Goal: Navigation & Orientation: Find specific page/section

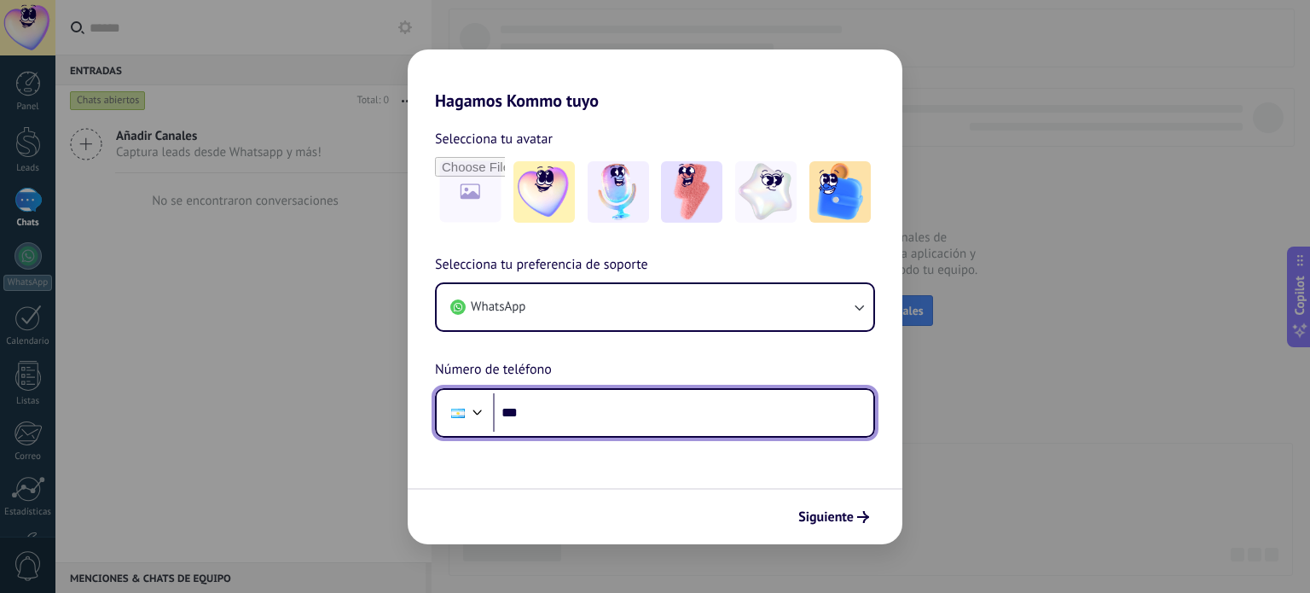
click at [550, 412] on input "***" at bounding box center [683, 412] width 380 height 39
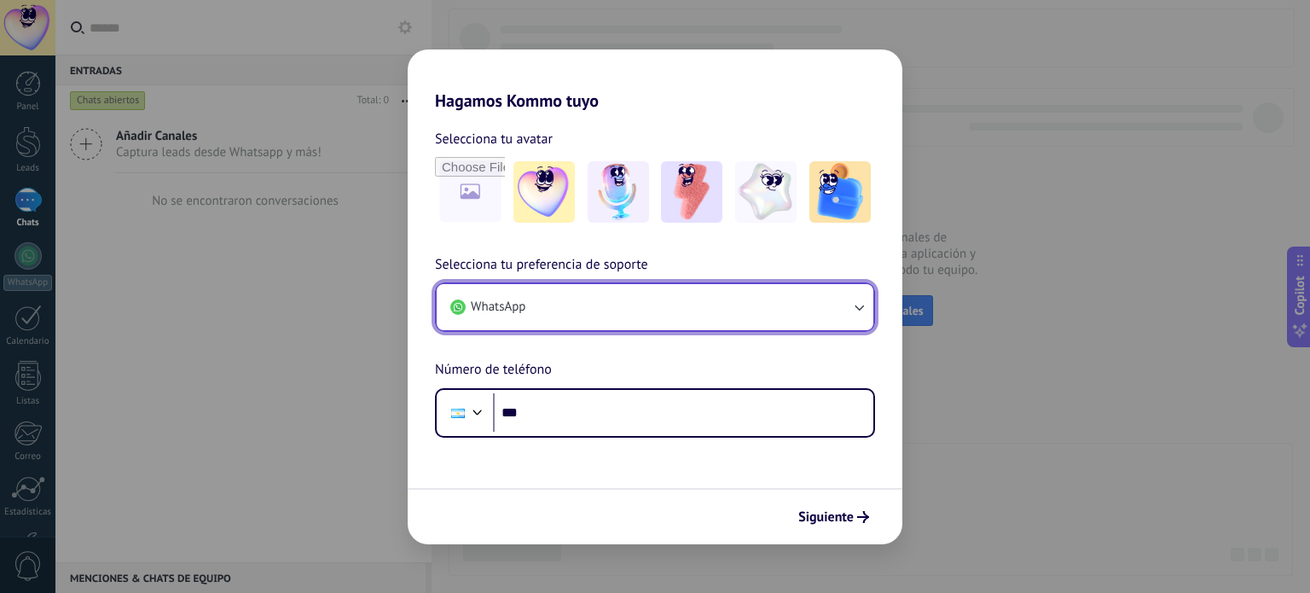
click at [611, 313] on button "WhatsApp" at bounding box center [655, 307] width 437 height 46
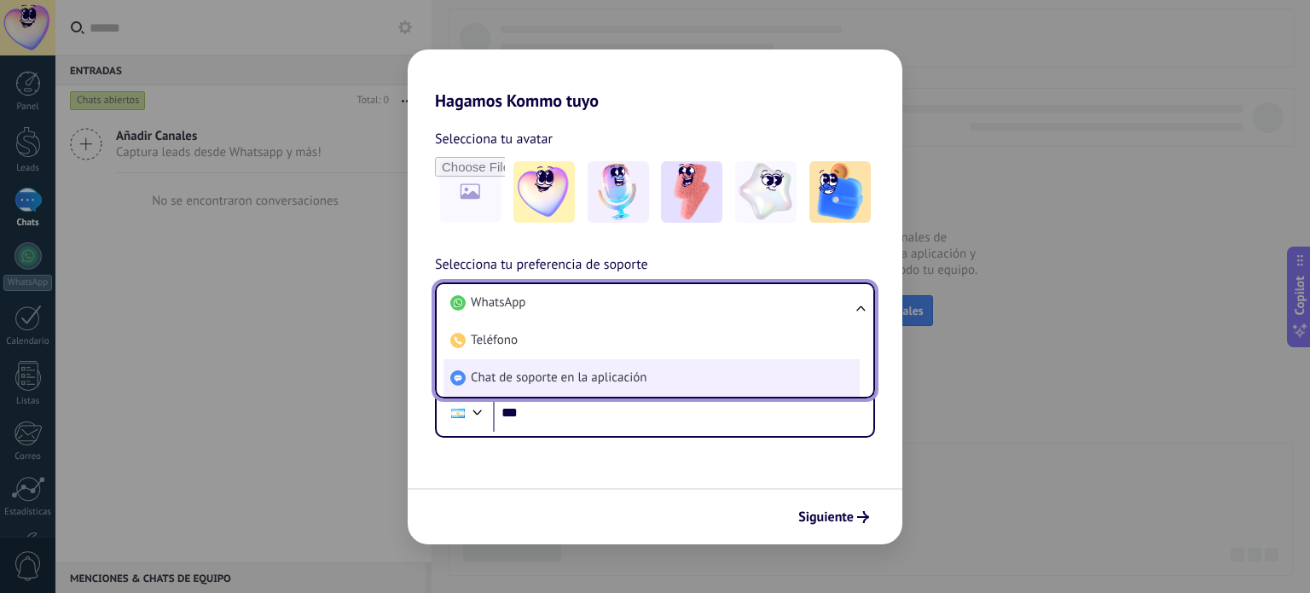
click at [520, 382] on span "Chat de soporte en la aplicación" at bounding box center [559, 377] width 176 height 17
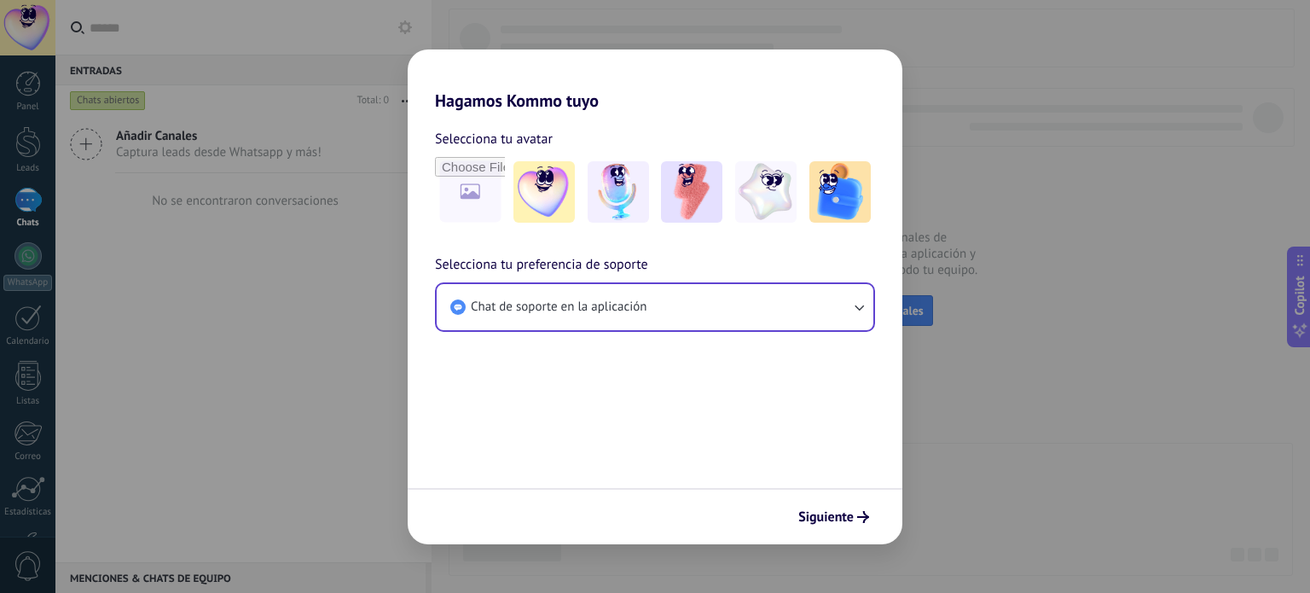
click at [830, 521] on span "Siguiente" at bounding box center [825, 517] width 55 height 12
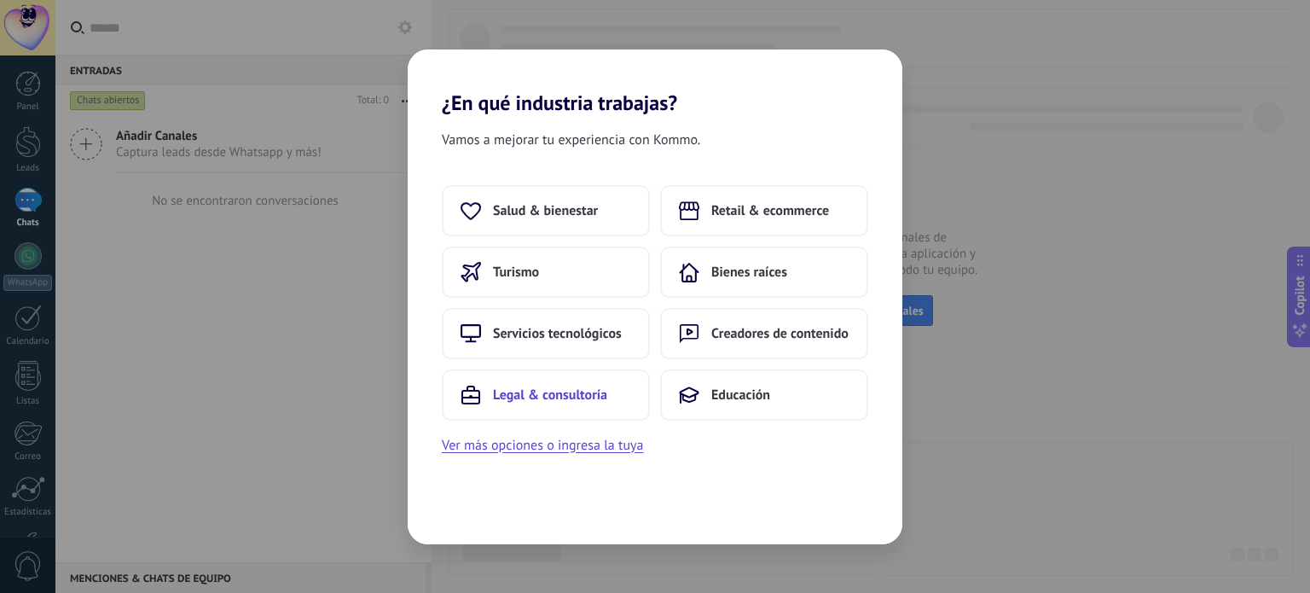
click at [505, 389] on span "Legal & consultoría" at bounding box center [550, 394] width 114 height 17
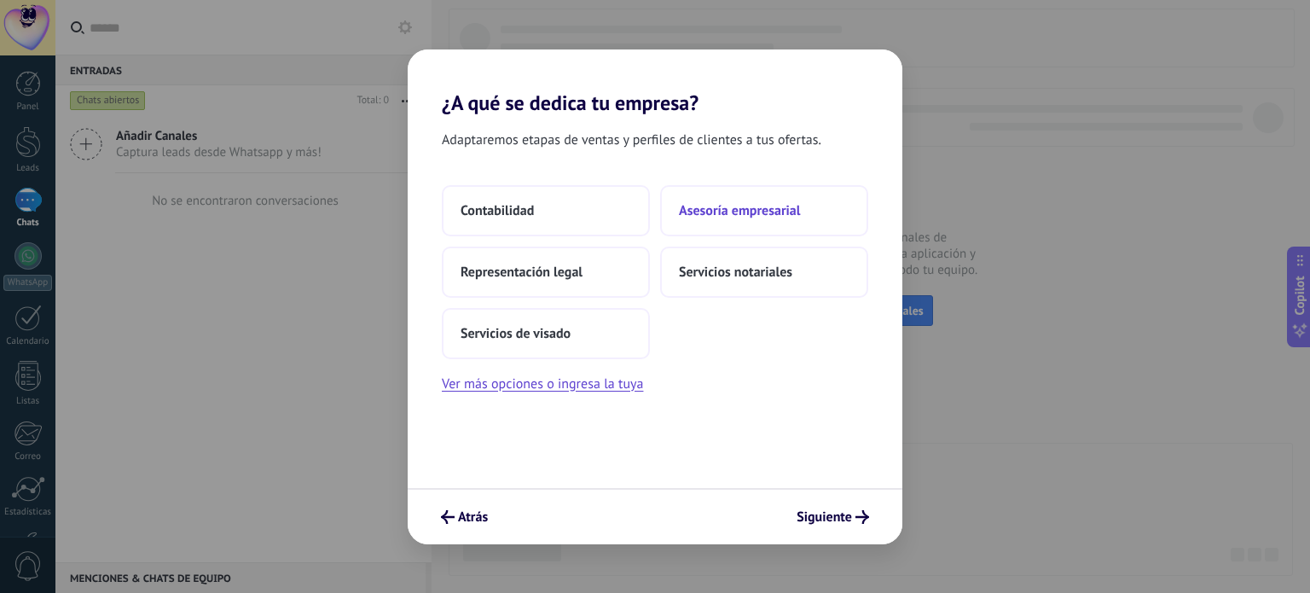
click at [720, 221] on button "Asesoría empresarial" at bounding box center [764, 210] width 208 height 51
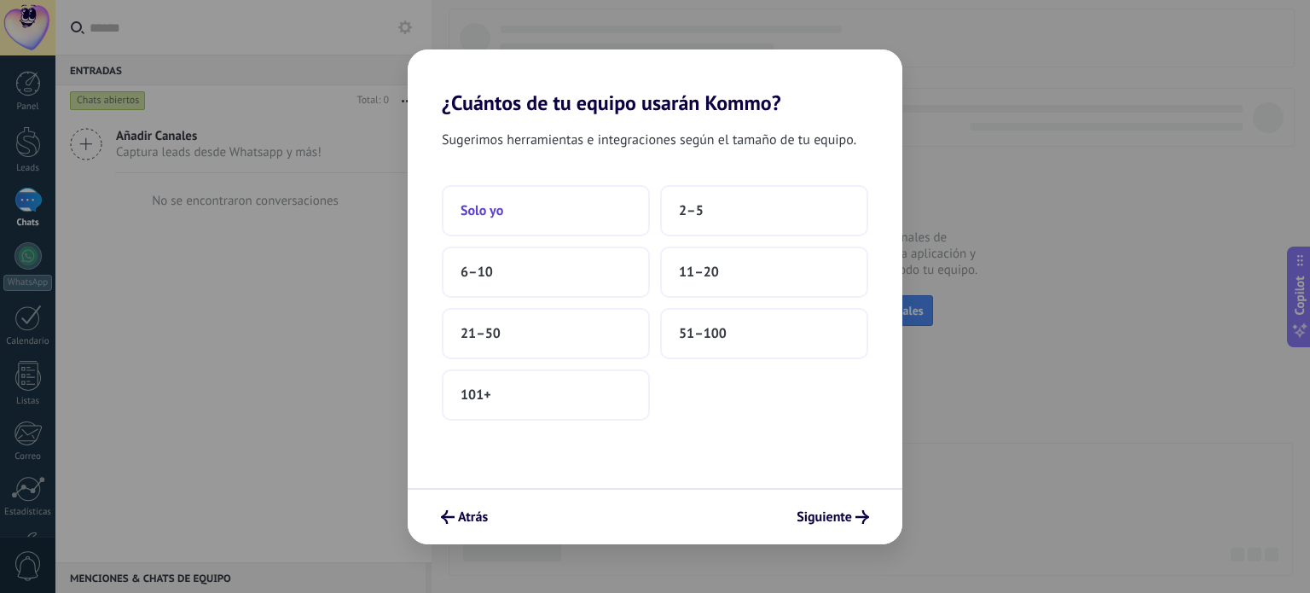
click at [562, 207] on button "Solo yo" at bounding box center [546, 210] width 208 height 51
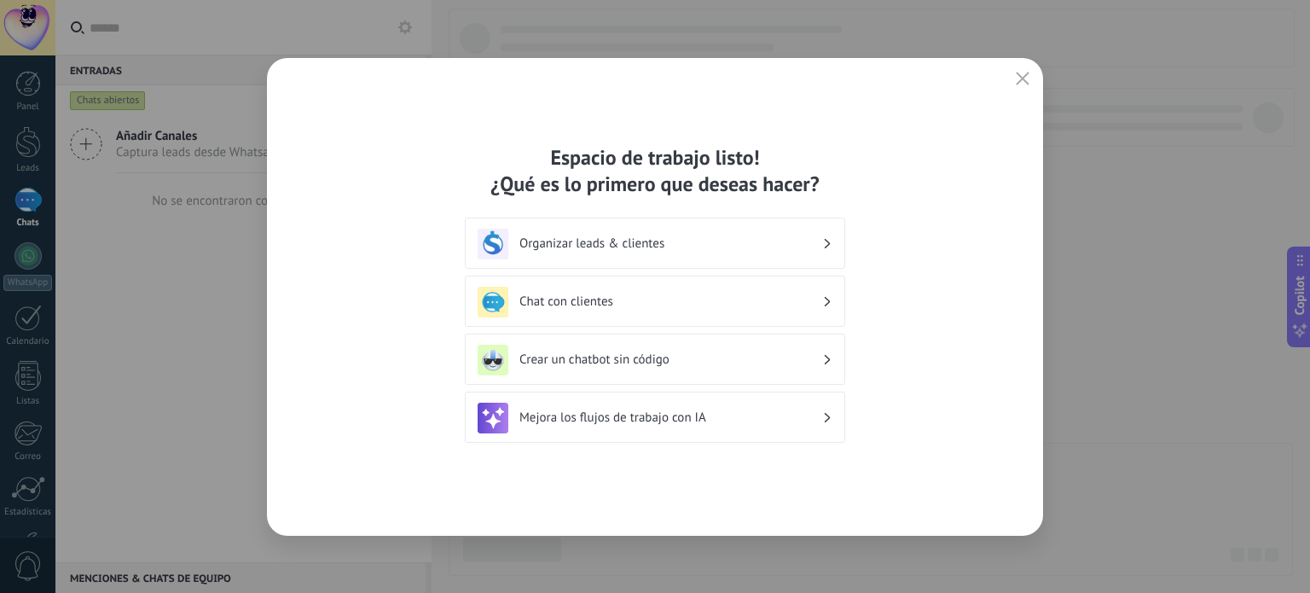
click at [598, 245] on h3 "Organizar leads & clientes" at bounding box center [670, 243] width 303 height 16
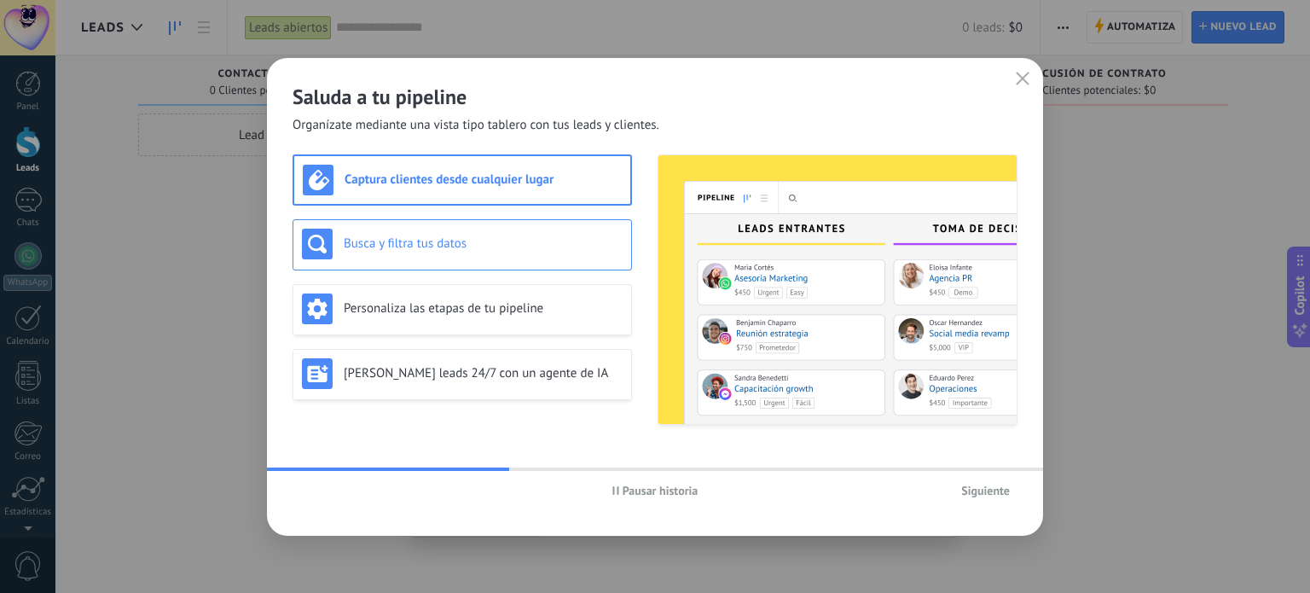
click at [374, 247] on h3 "Busca y filtra tus datos" at bounding box center [483, 243] width 279 height 16
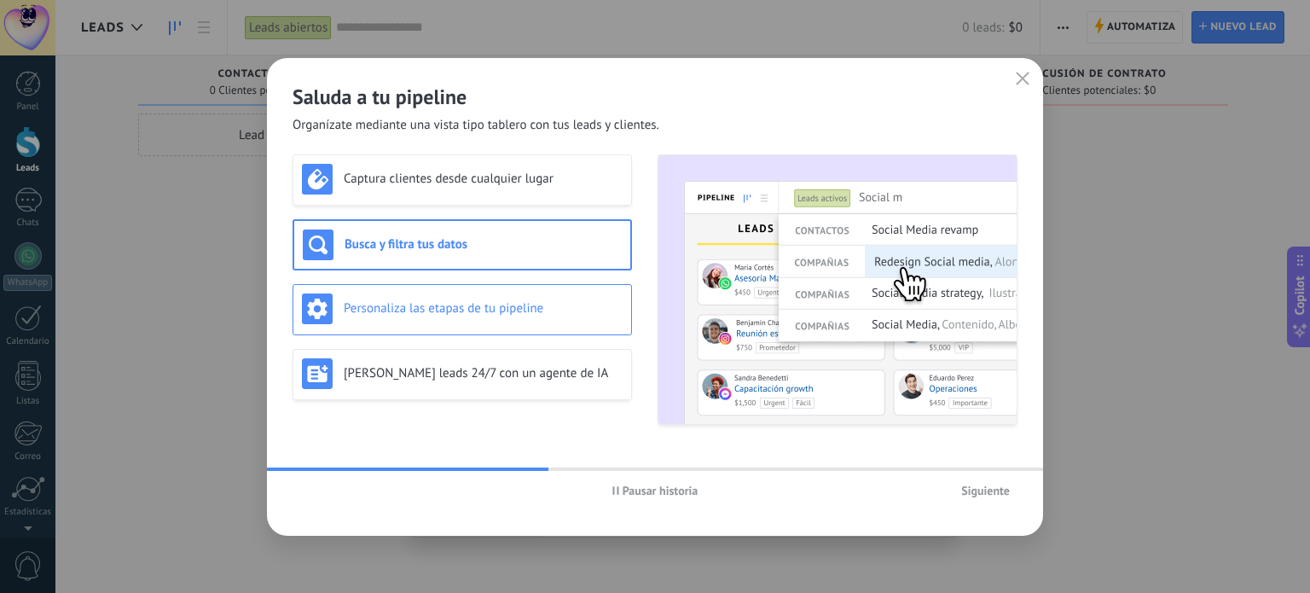
click at [405, 303] on h3 "Personaliza las etapas de tu pipeline" at bounding box center [483, 308] width 279 height 16
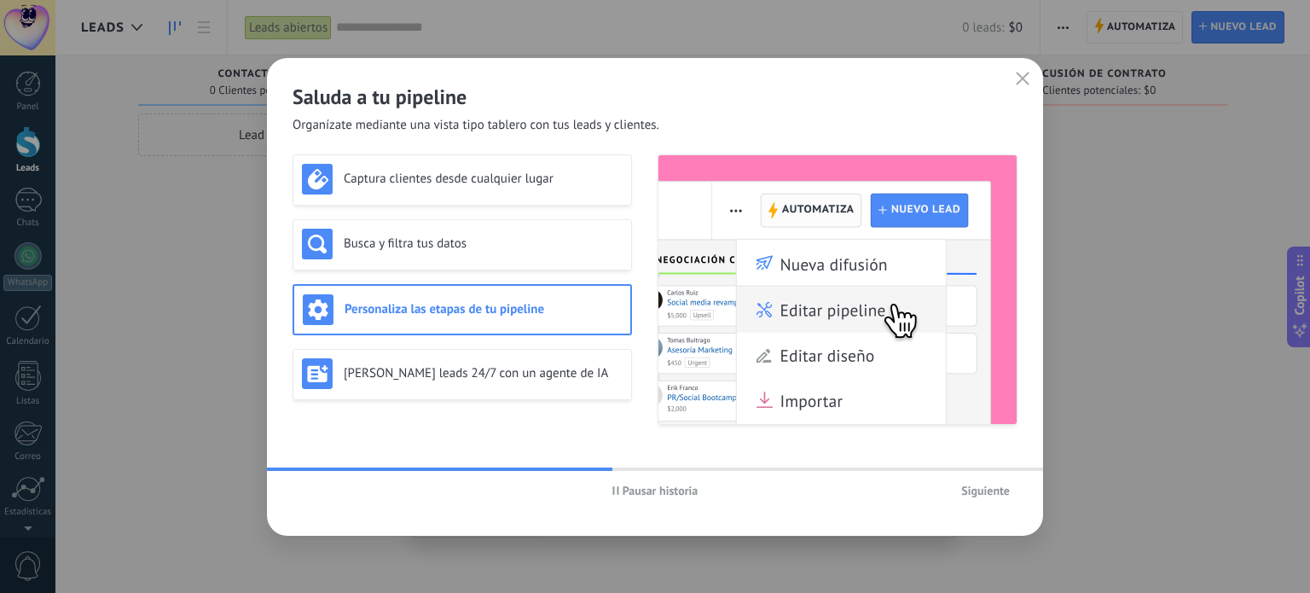
click at [968, 489] on span "Siguiente" at bounding box center [985, 490] width 49 height 12
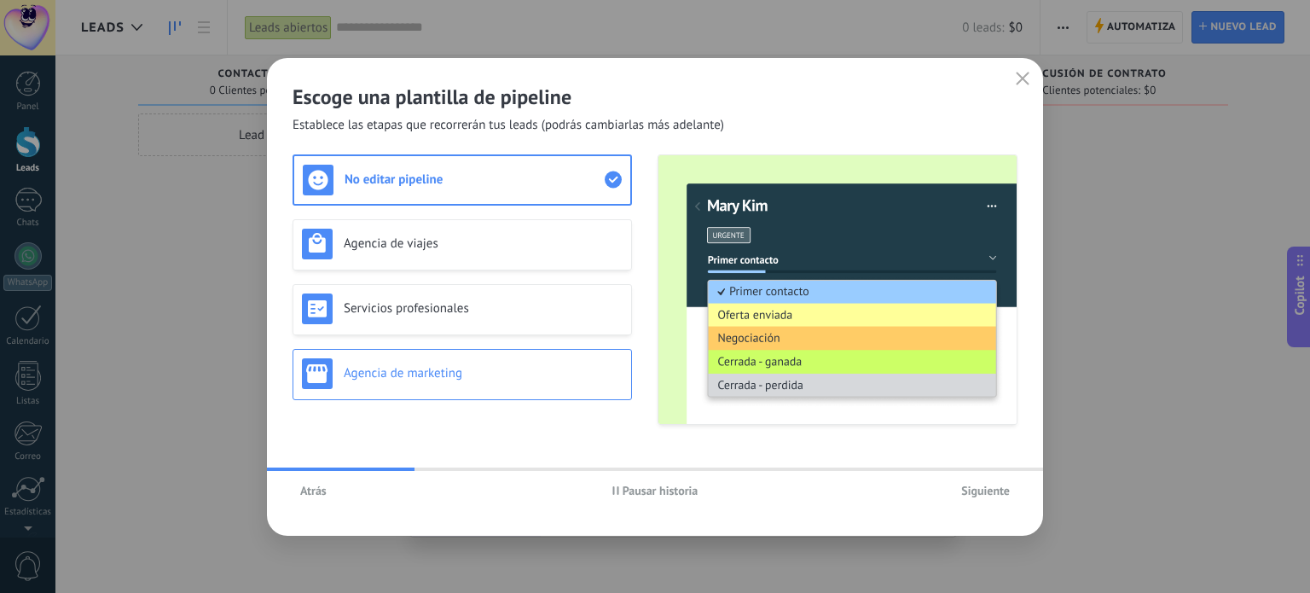
click at [406, 371] on h3 "Agencia de marketing" at bounding box center [483, 373] width 279 height 16
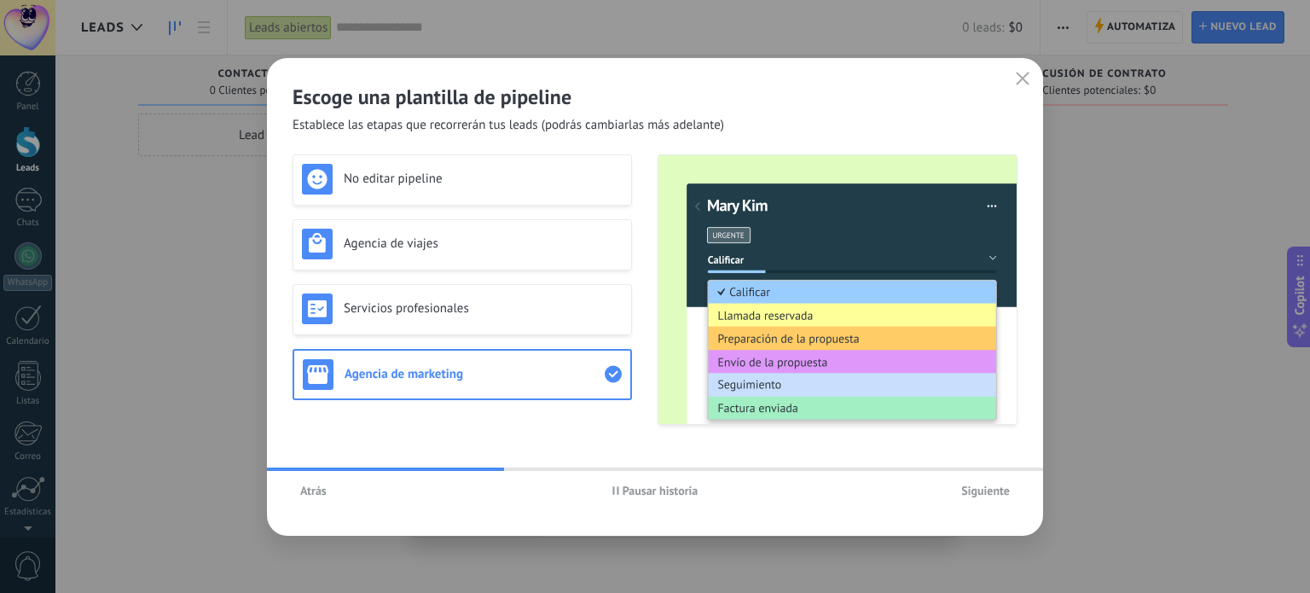
click at [973, 491] on span "Siguiente" at bounding box center [985, 490] width 49 height 12
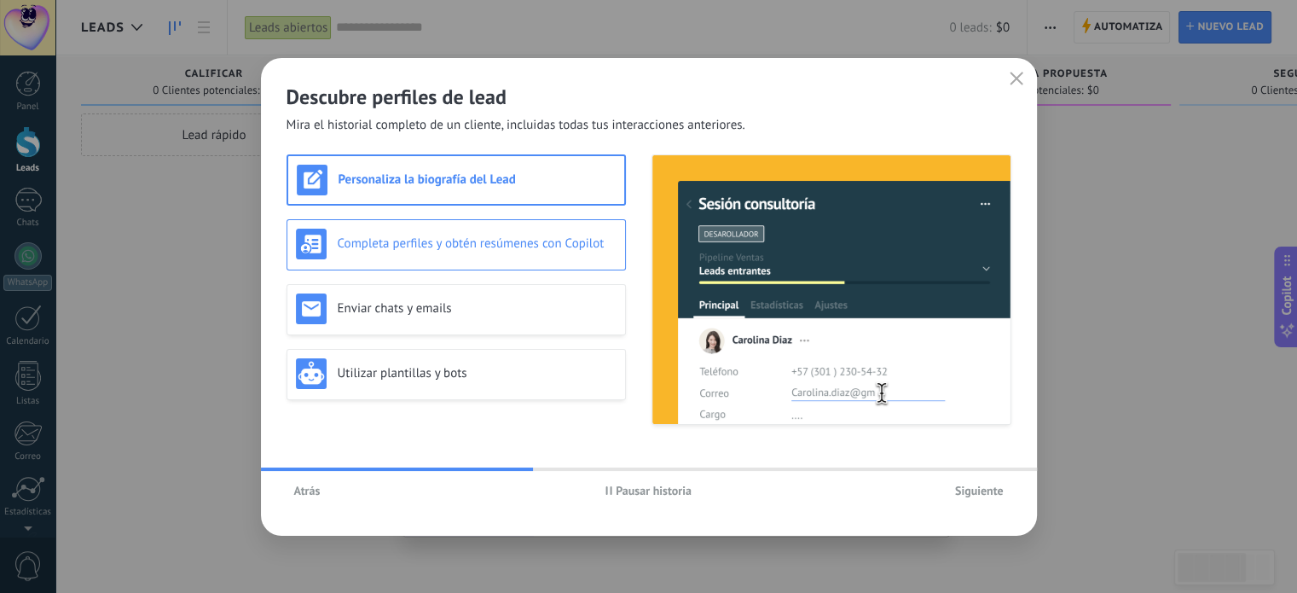
click at [419, 252] on div "Completa perfiles y obtén resúmenes con Copilot" at bounding box center [456, 244] width 321 height 31
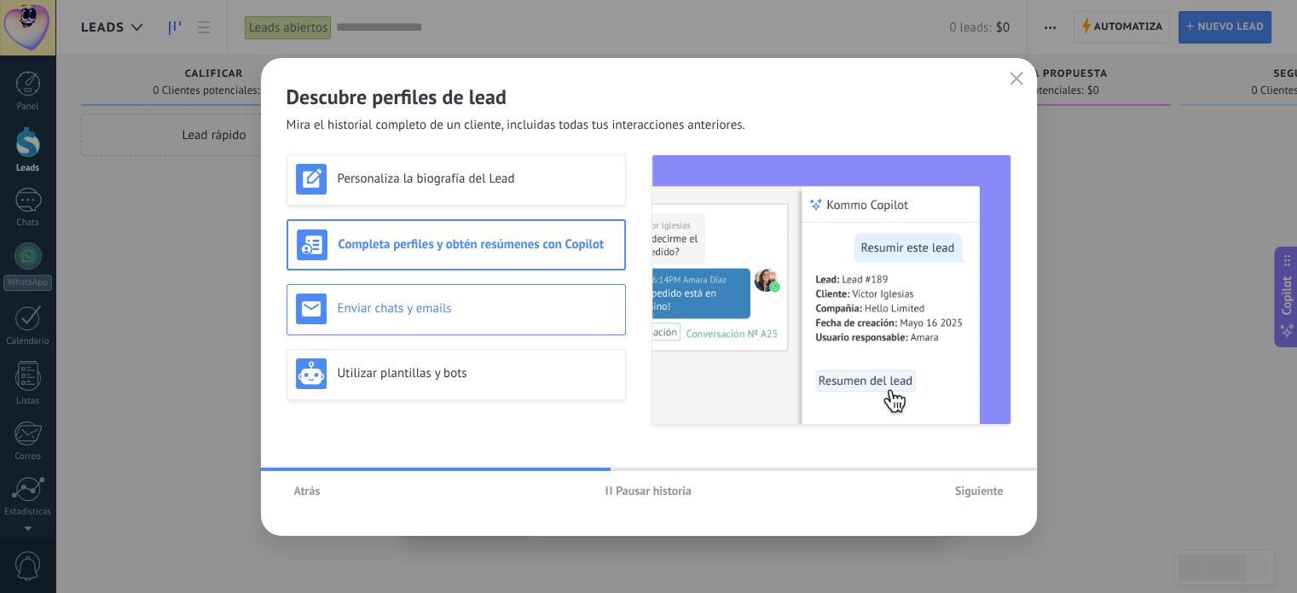
click at [417, 313] on h3 "Enviar chats y emails" at bounding box center [477, 308] width 279 height 16
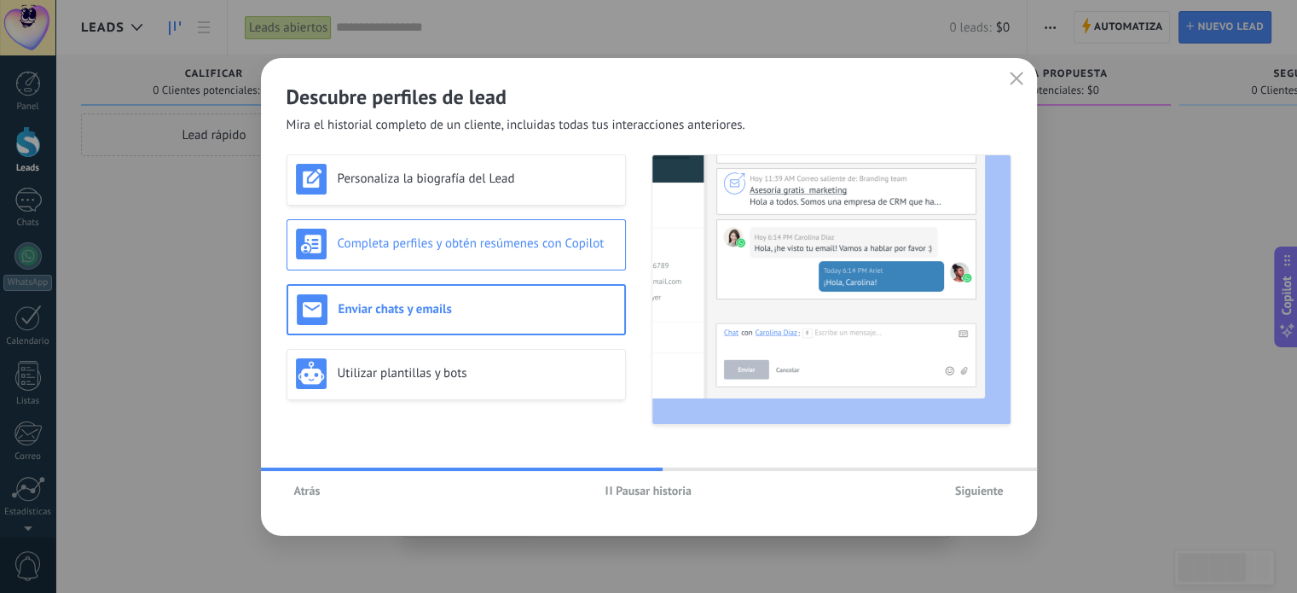
click at [425, 243] on h3 "Completa perfiles y obtén resúmenes con Copilot" at bounding box center [477, 243] width 279 height 16
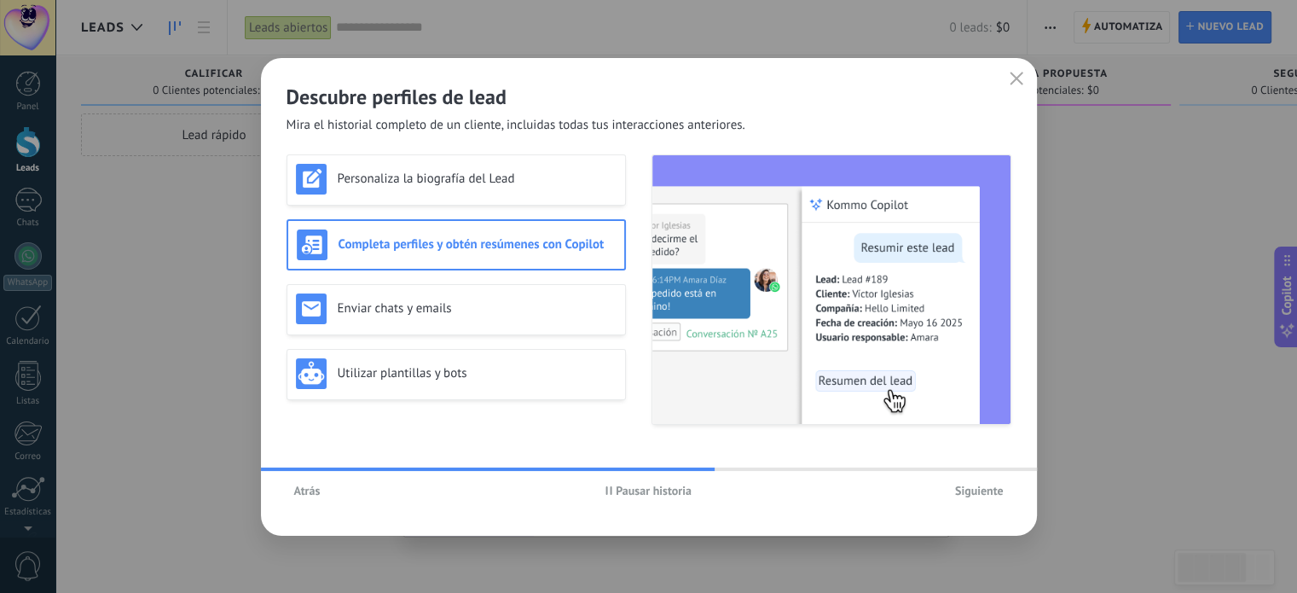
click at [955, 493] on span "Siguiente" at bounding box center [979, 490] width 49 height 12
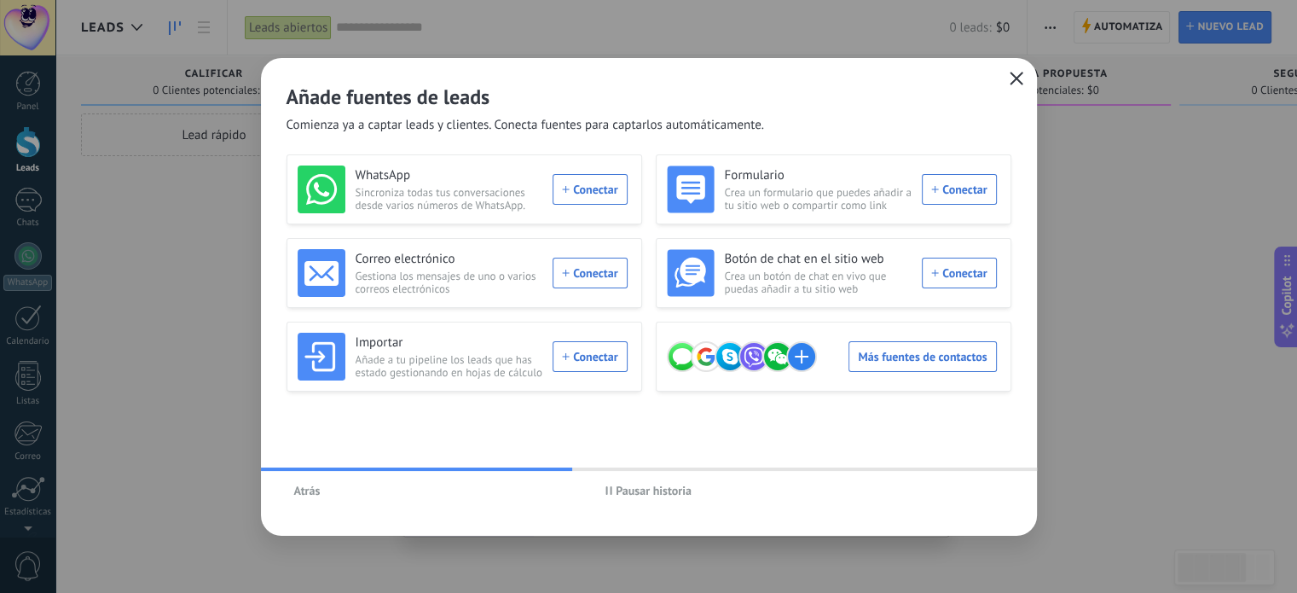
click at [1010, 79] on icon "button" at bounding box center [1017, 79] width 14 height 14
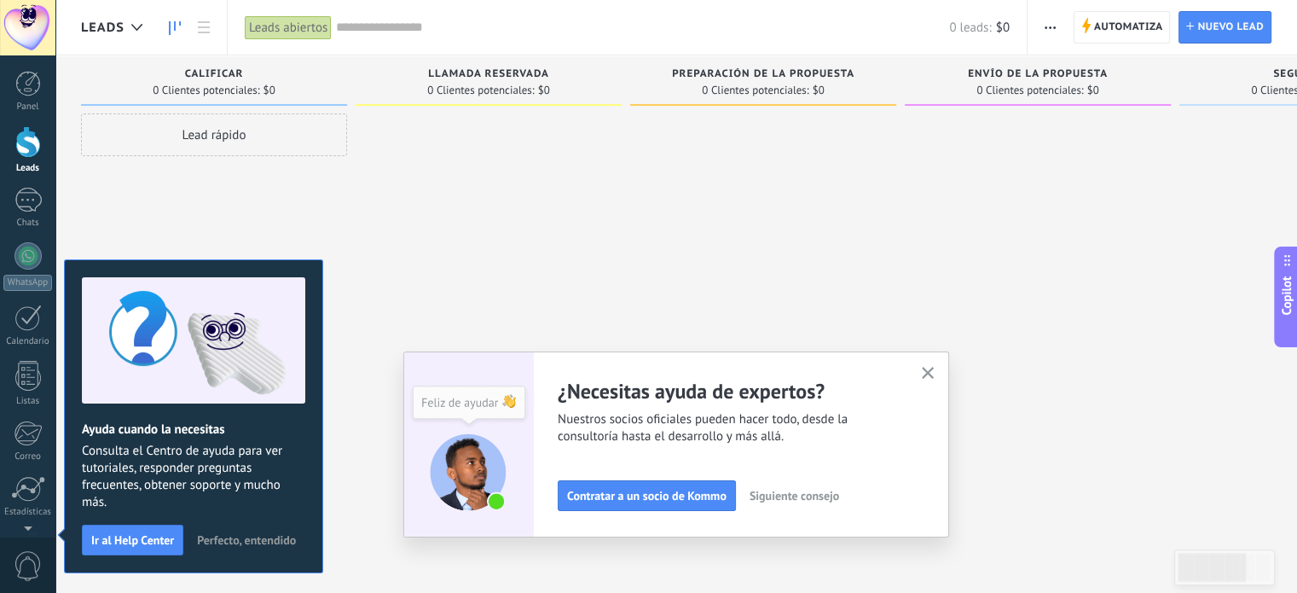
click at [796, 493] on span "Siguiente consejo" at bounding box center [795, 496] width 90 height 12
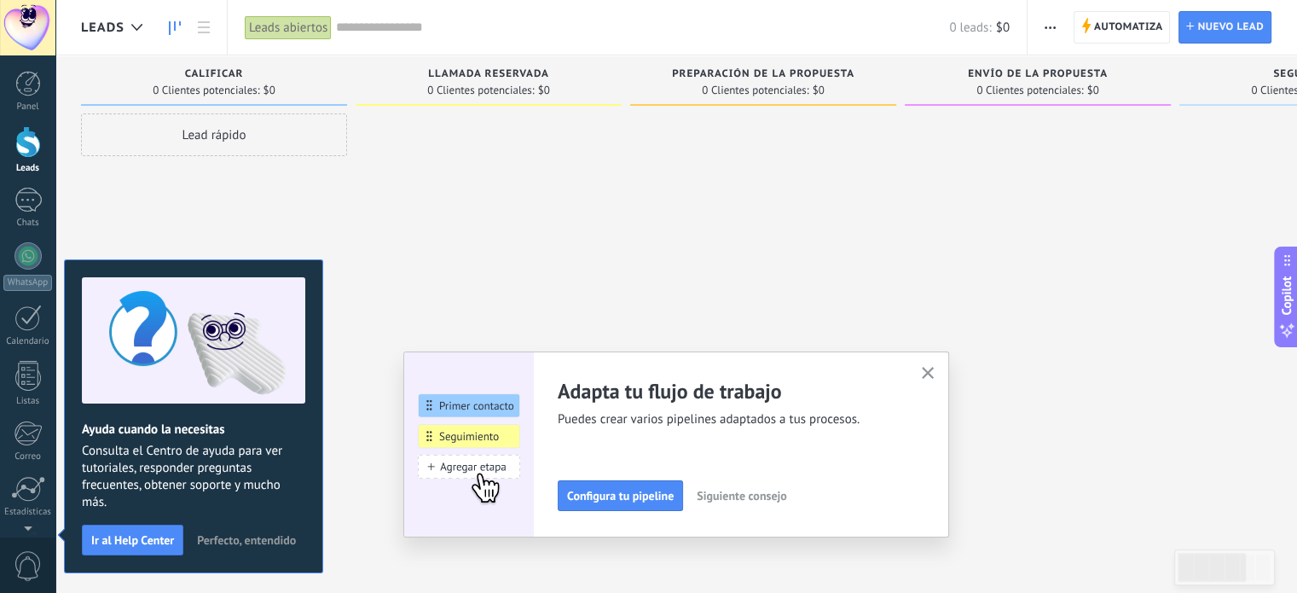
click at [775, 502] on span "Siguiente consejo" at bounding box center [742, 496] width 90 height 12
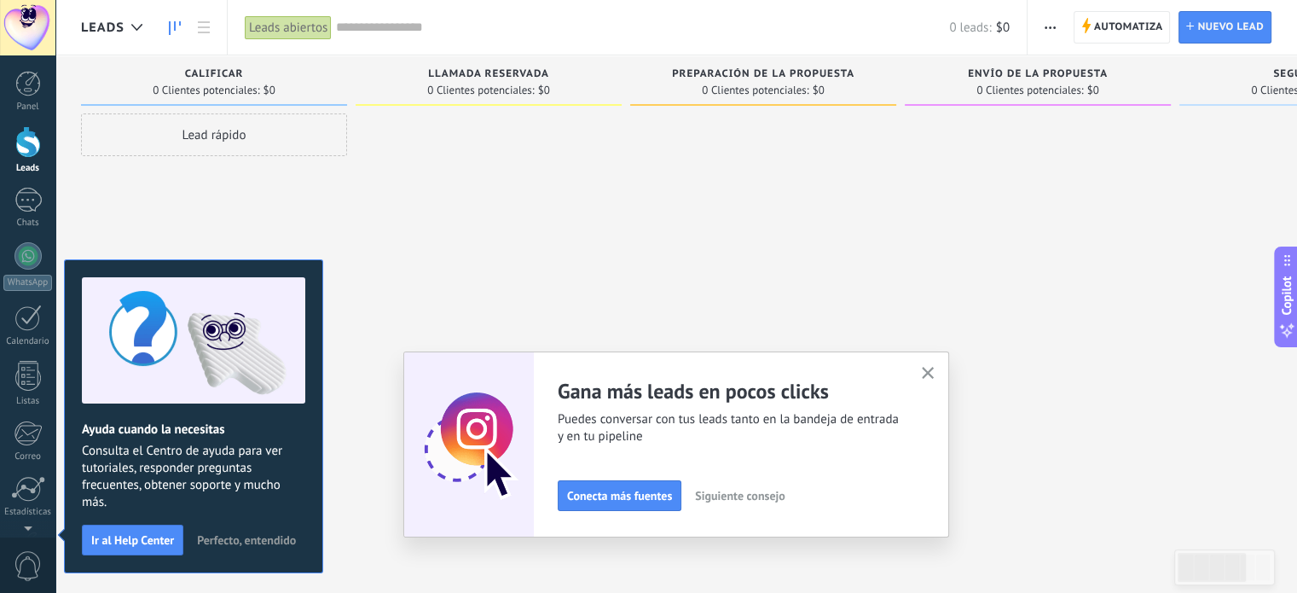
click at [775, 502] on span "Siguiente consejo" at bounding box center [740, 496] width 90 height 12
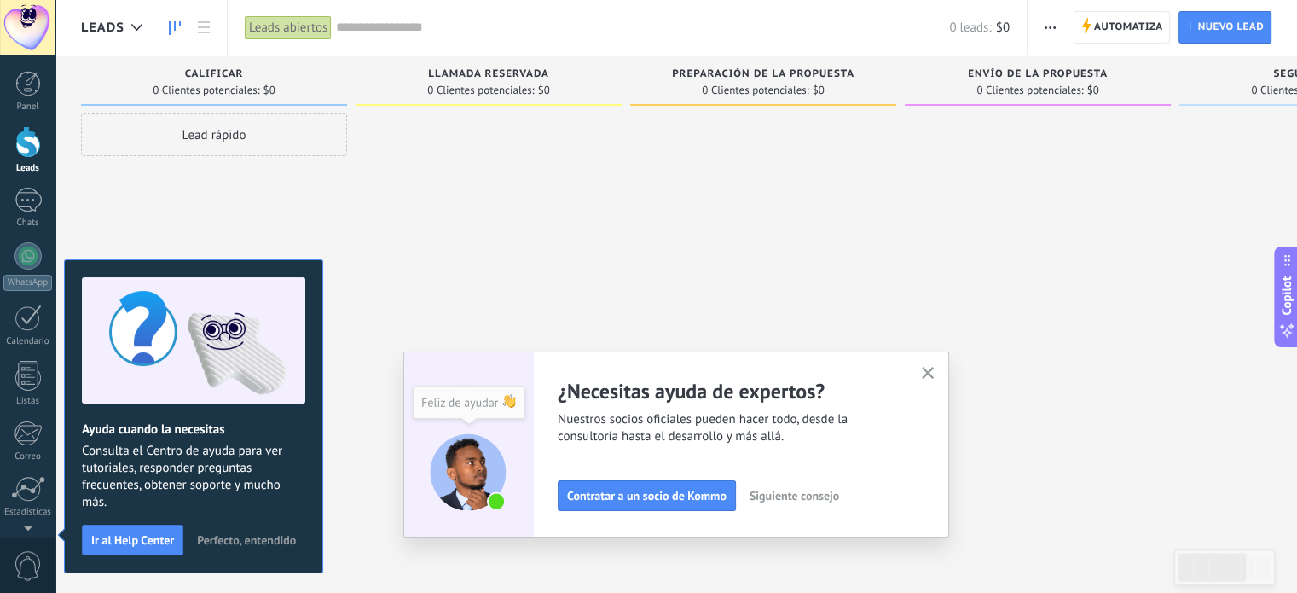
click at [775, 502] on span "Siguiente consejo" at bounding box center [795, 496] width 90 height 12
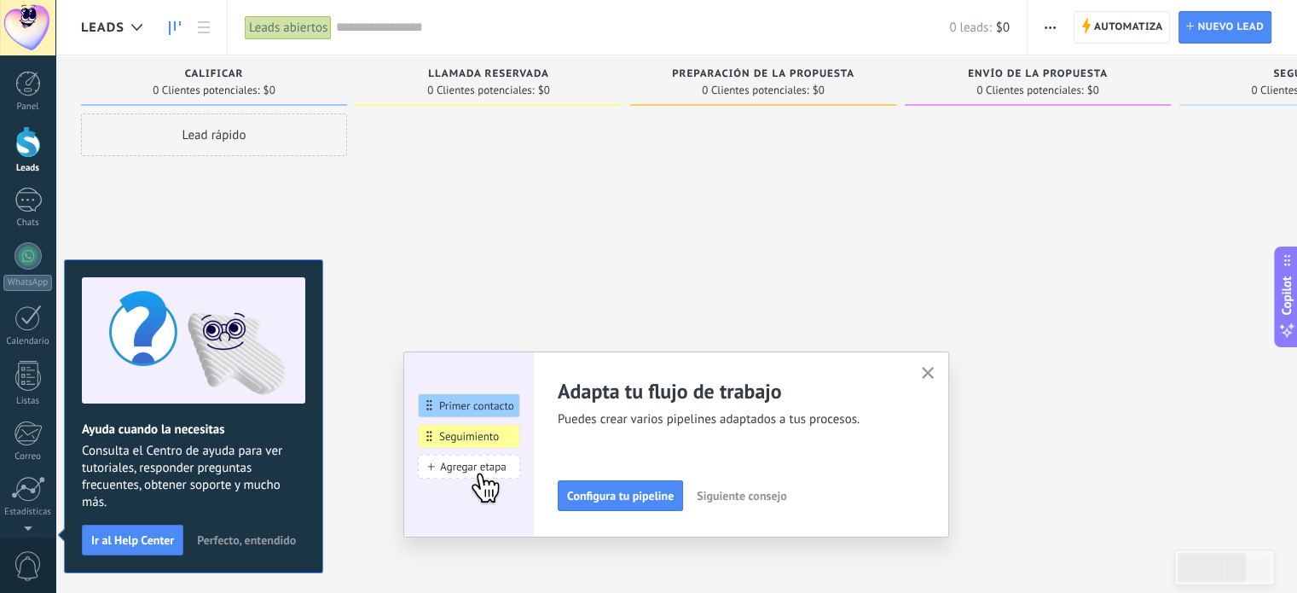
click at [775, 502] on span "Siguiente consejo" at bounding box center [742, 496] width 90 height 12
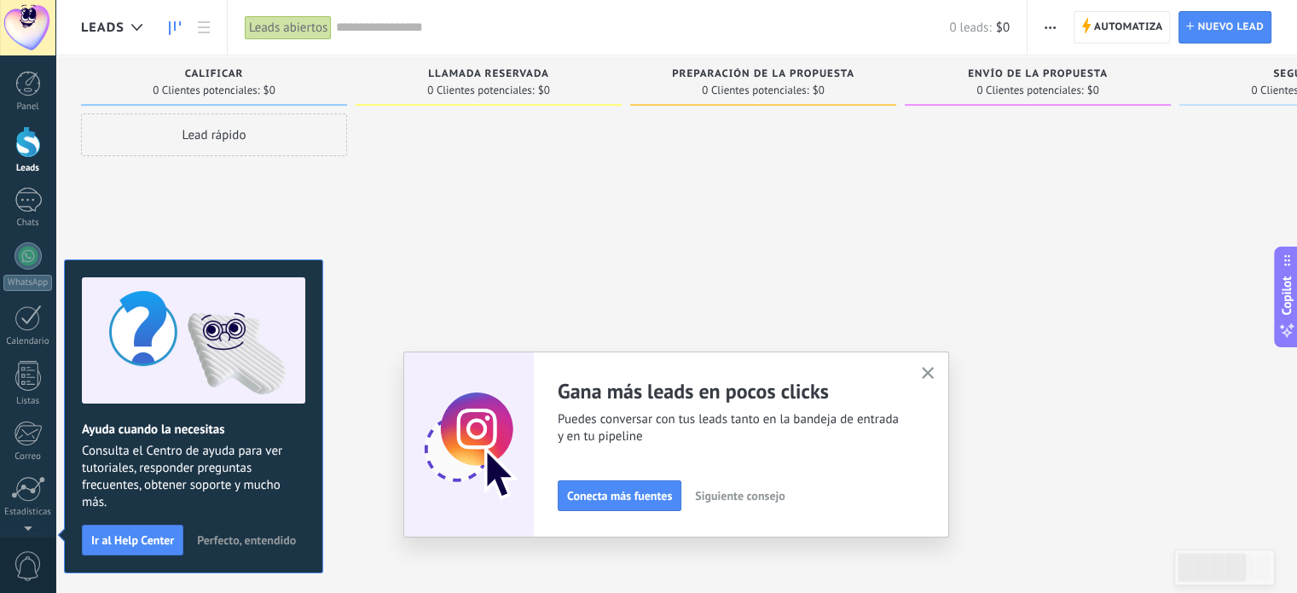
click at [775, 502] on span "Siguiente consejo" at bounding box center [740, 496] width 90 height 12
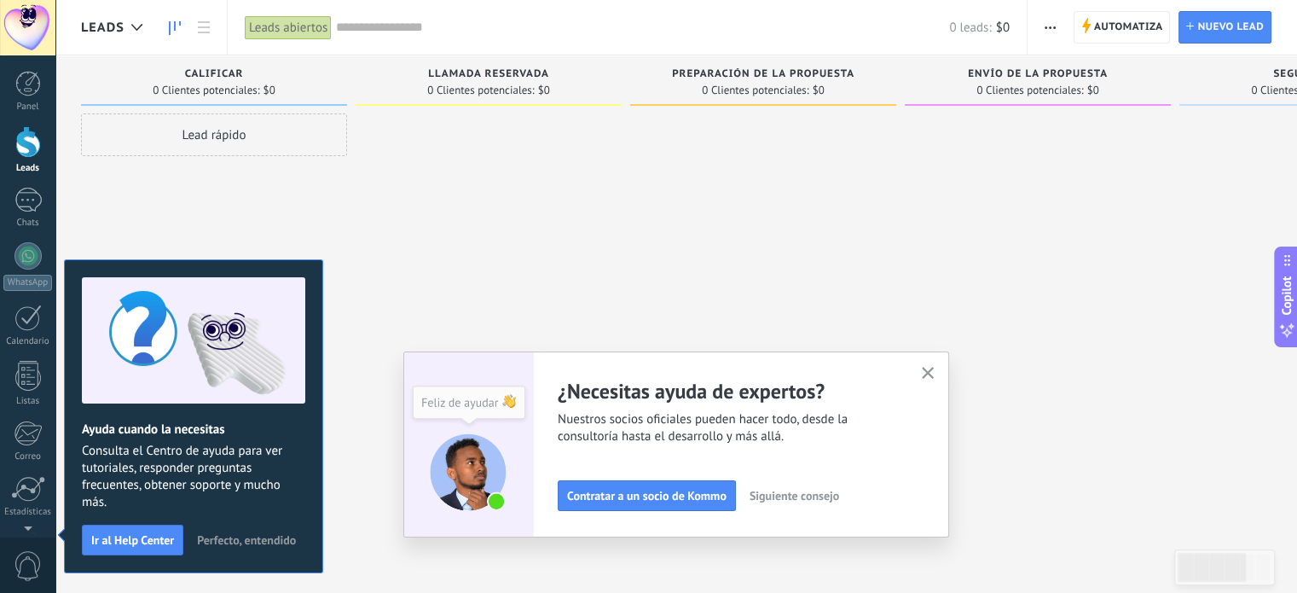
click at [775, 502] on span "Siguiente consejo" at bounding box center [795, 496] width 90 height 12
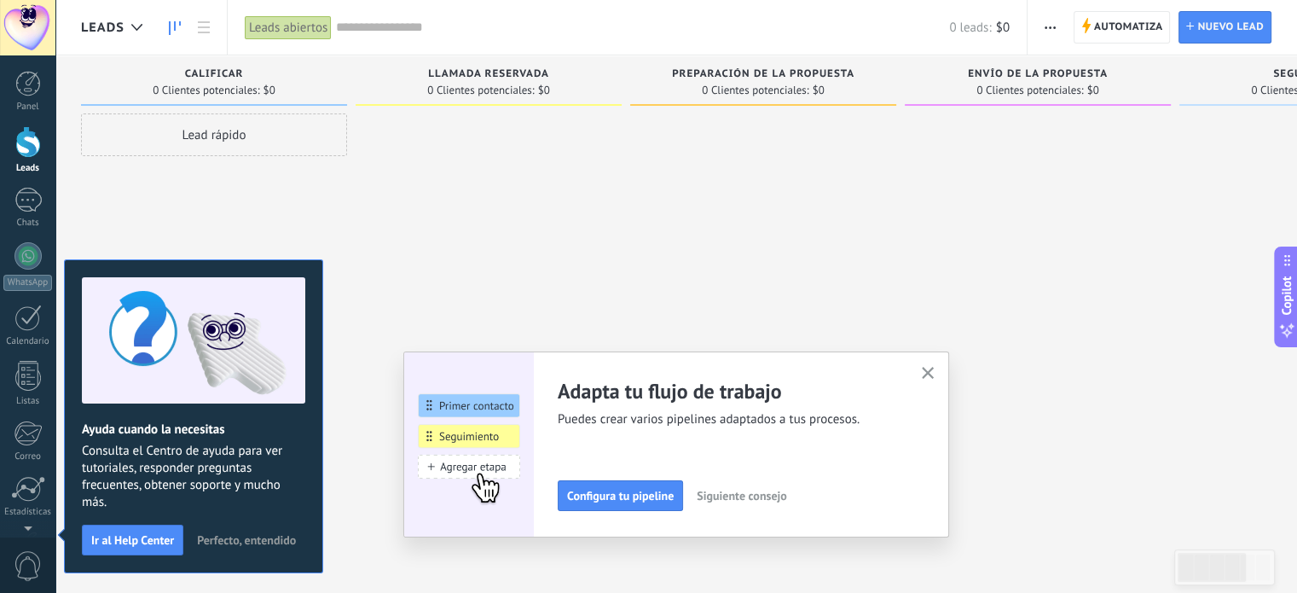
click at [775, 502] on span "Siguiente consejo" at bounding box center [742, 496] width 90 height 12
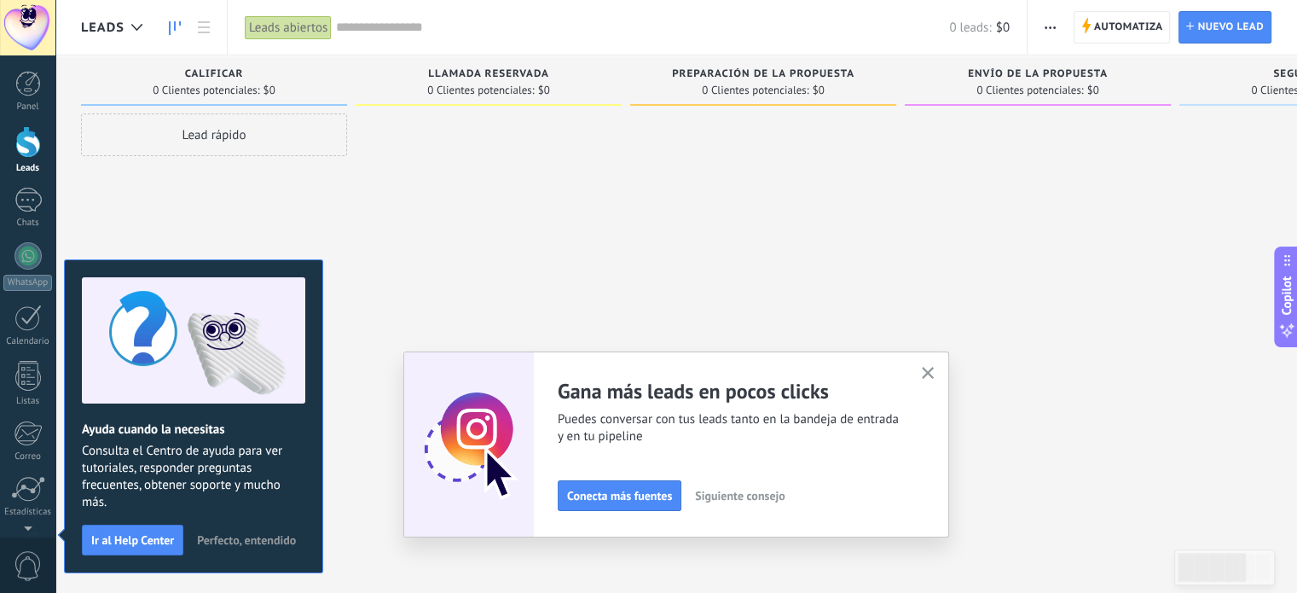
click at [775, 502] on span "Siguiente consejo" at bounding box center [740, 496] width 90 height 12
click at [474, 502] on span "Siguiente consejo" at bounding box center [430, 496] width 90 height 12
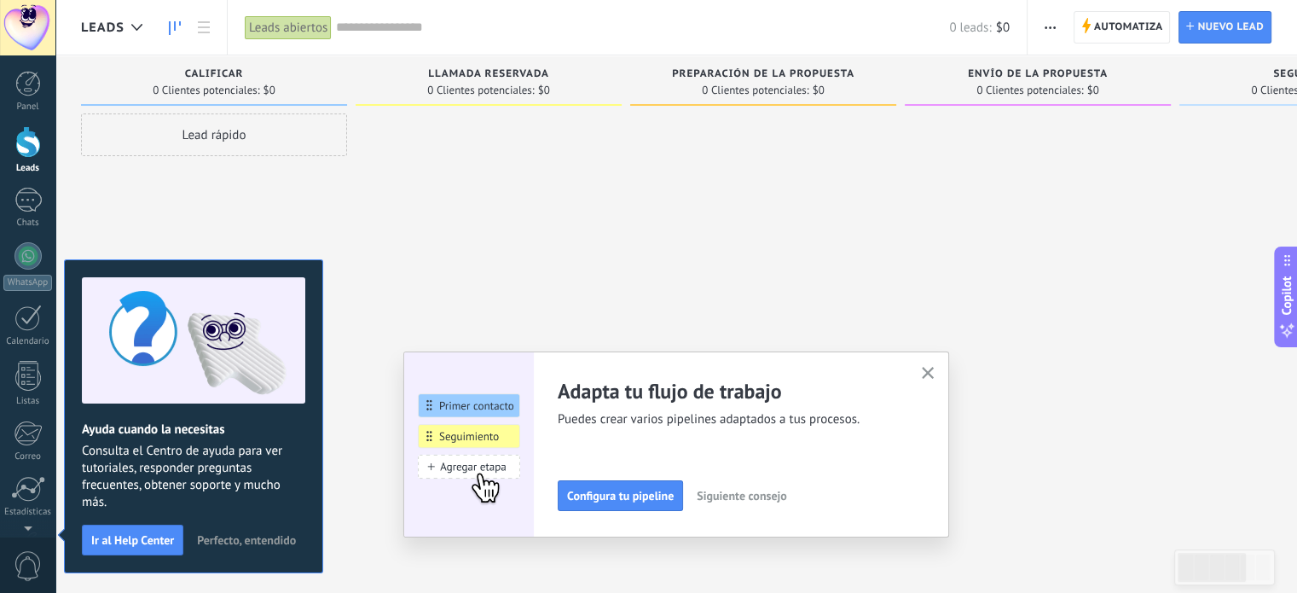
click at [925, 377] on button "button" at bounding box center [928, 374] width 21 height 23
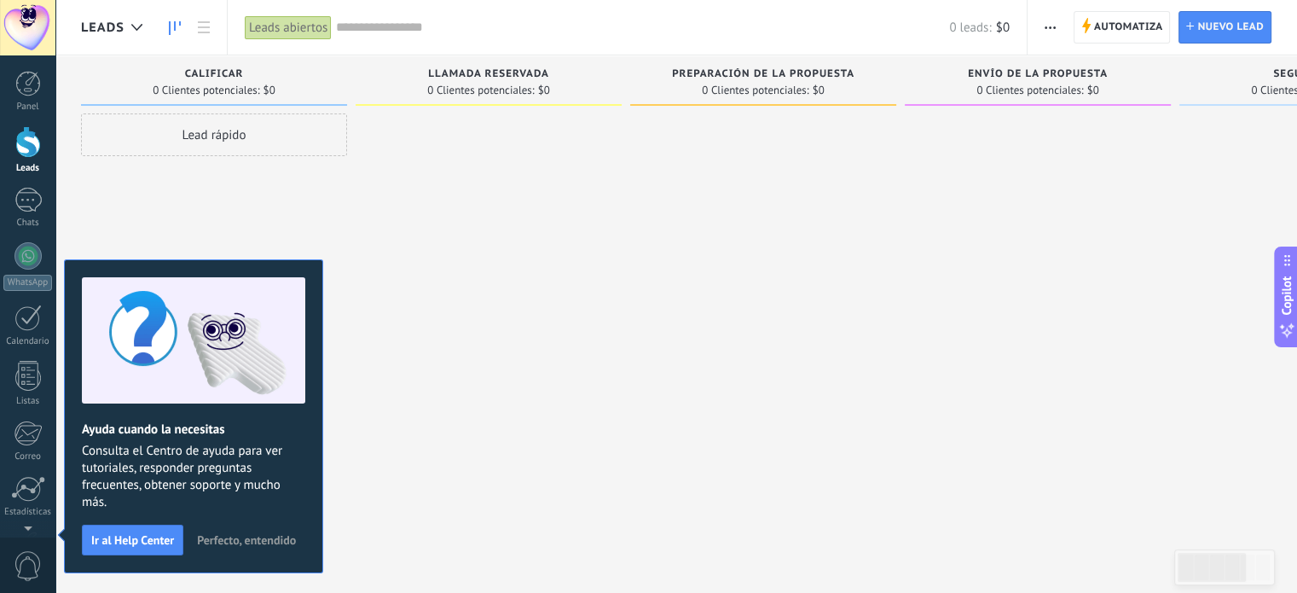
click at [232, 544] on span "Perfecto, entendido" at bounding box center [246, 540] width 99 height 12
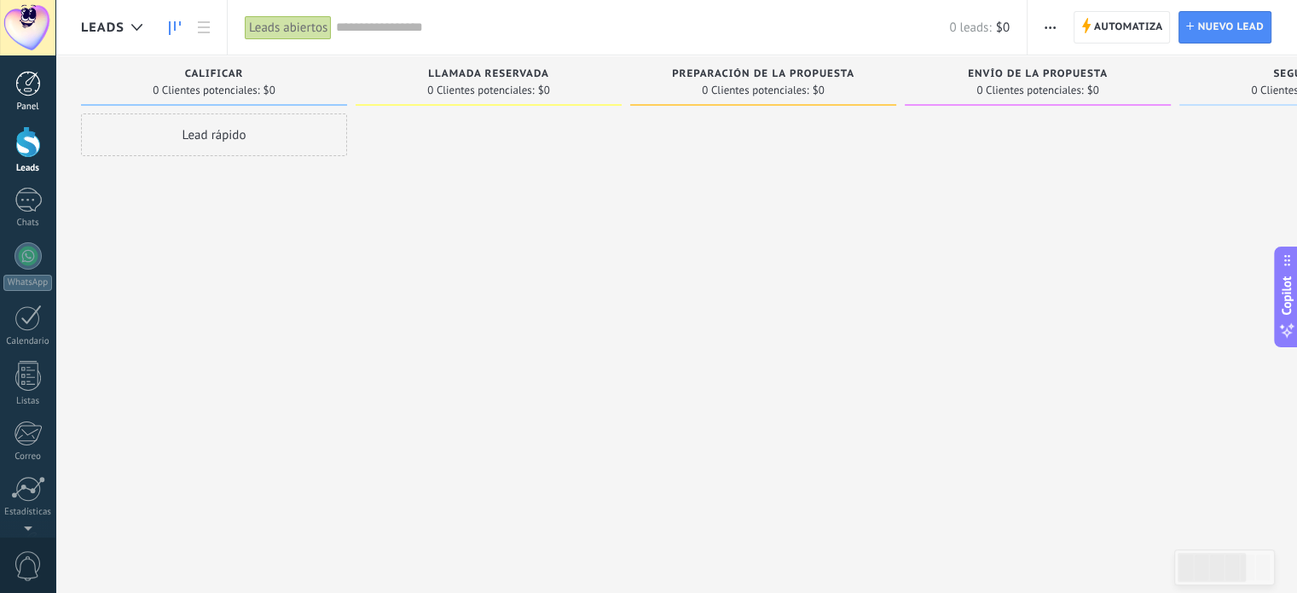
click at [7, 77] on link "Panel" at bounding box center [27, 92] width 55 height 42
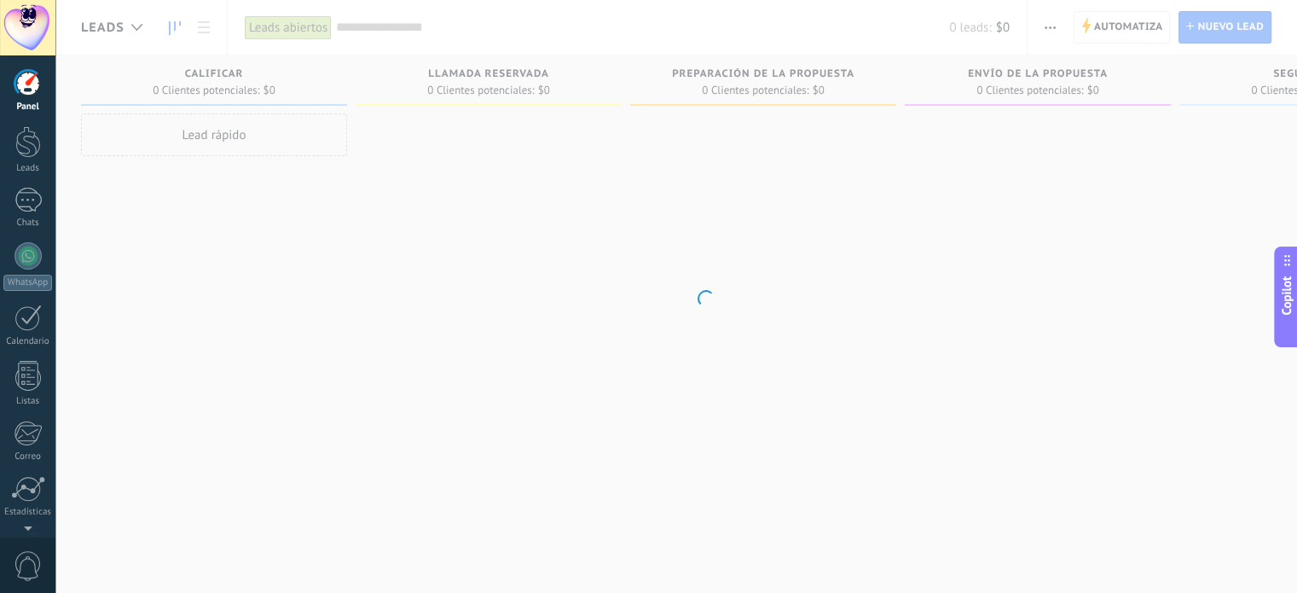
click at [16, 20] on div at bounding box center [27, 27] width 55 height 55
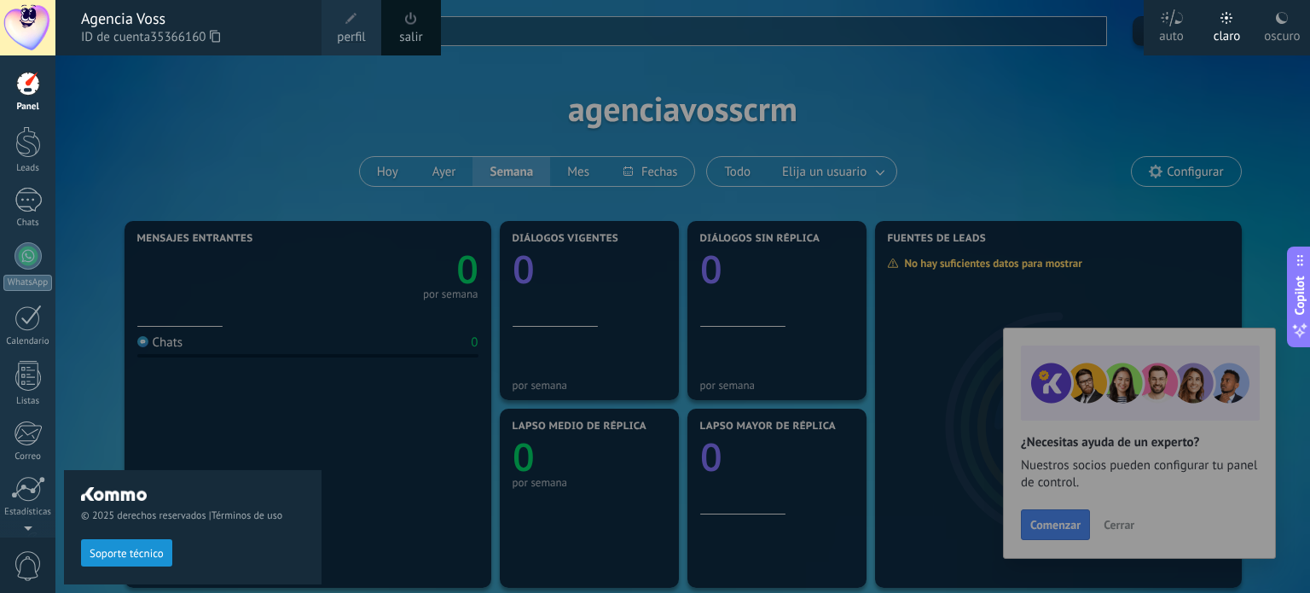
drag, startPoint x: 363, startPoint y: 30, endPoint x: 319, endPoint y: 24, distance: 43.9
click at [363, 30] on span "perfil" at bounding box center [351, 37] width 28 height 19
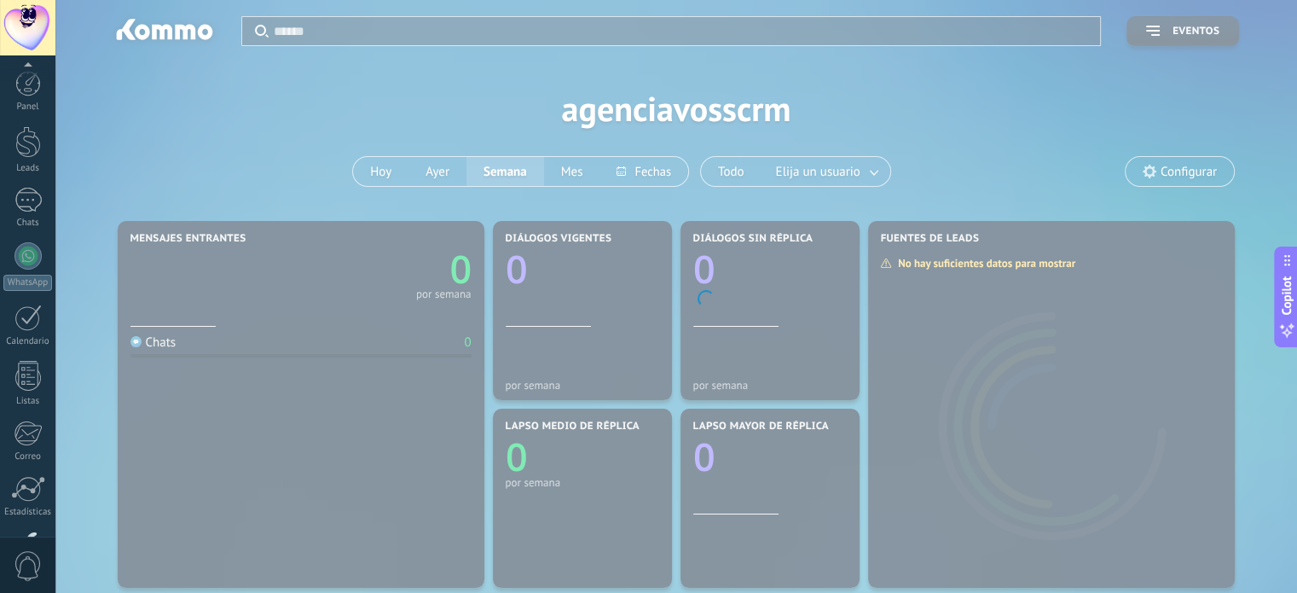
scroll to position [116, 0]
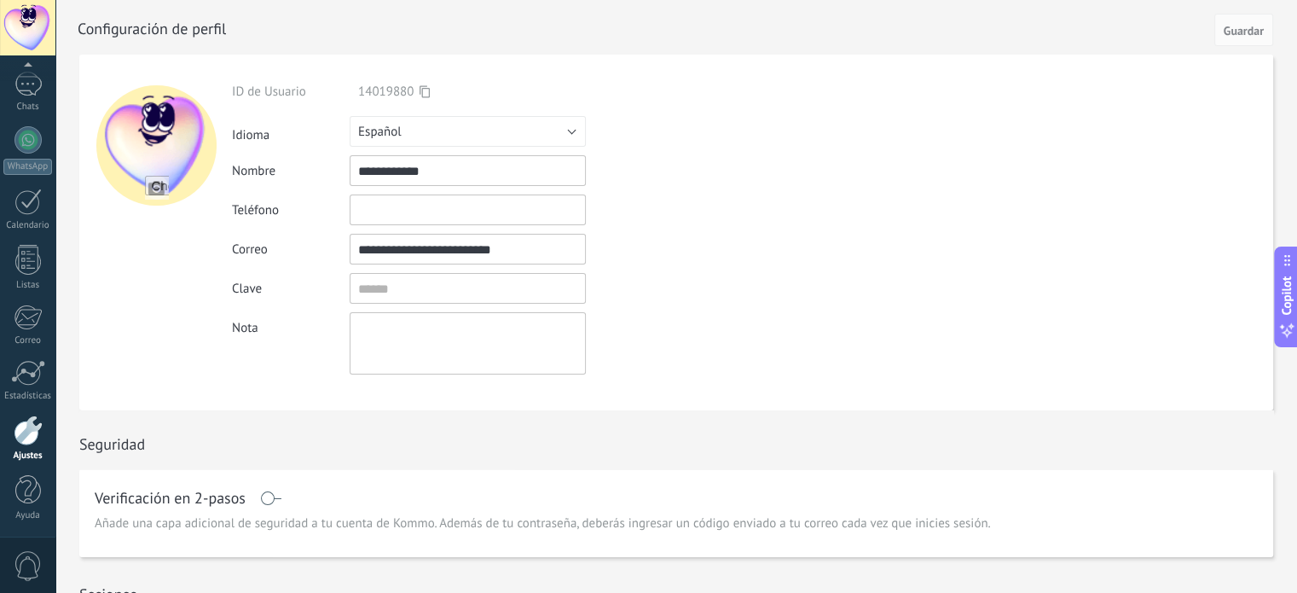
click at [154, 187] on input "file" at bounding box center [157, 188] width 24 height 24
click at [22, 149] on div at bounding box center [28, 139] width 27 height 27
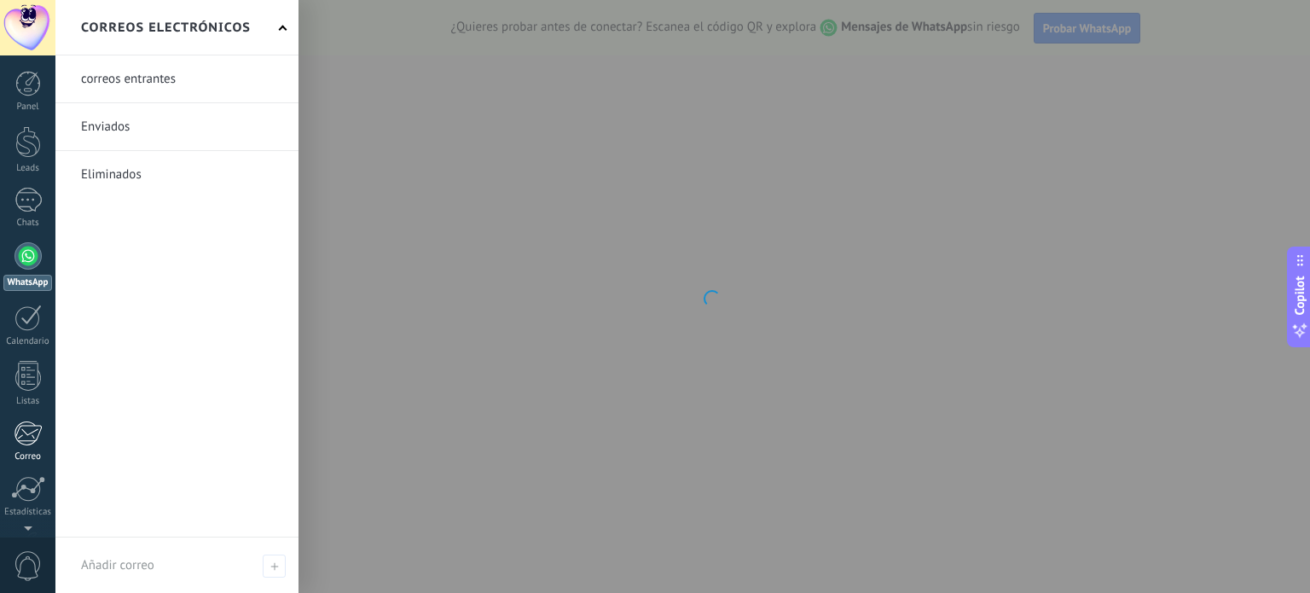
click at [20, 443] on div at bounding box center [28, 434] width 28 height 26
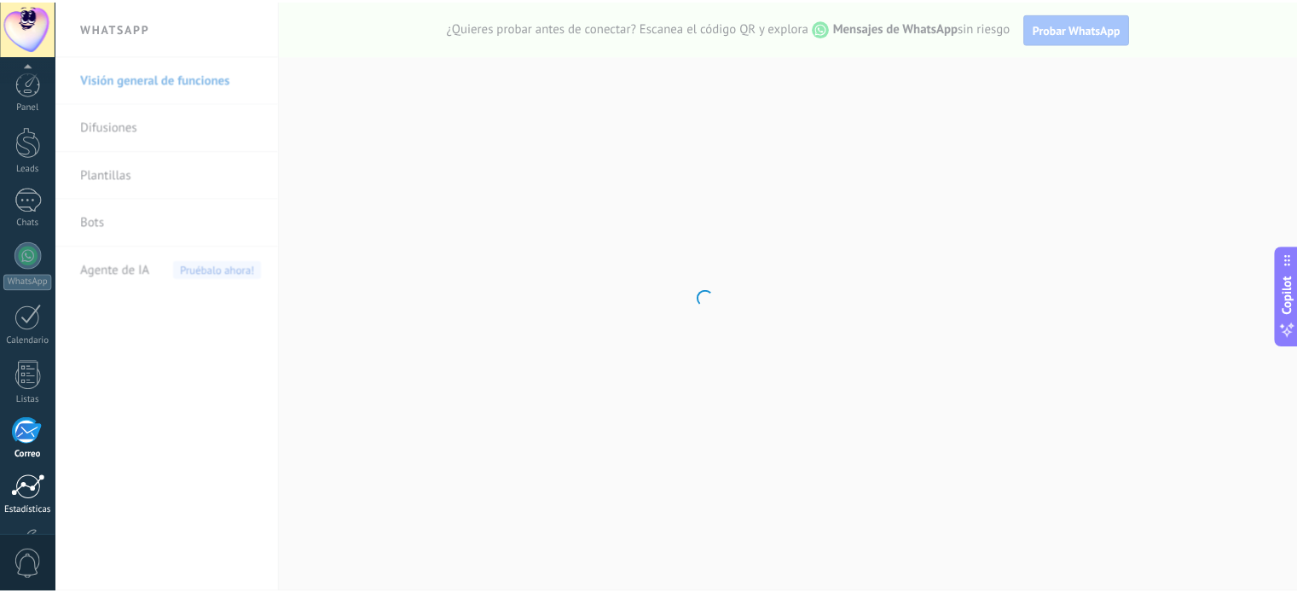
scroll to position [116, 0]
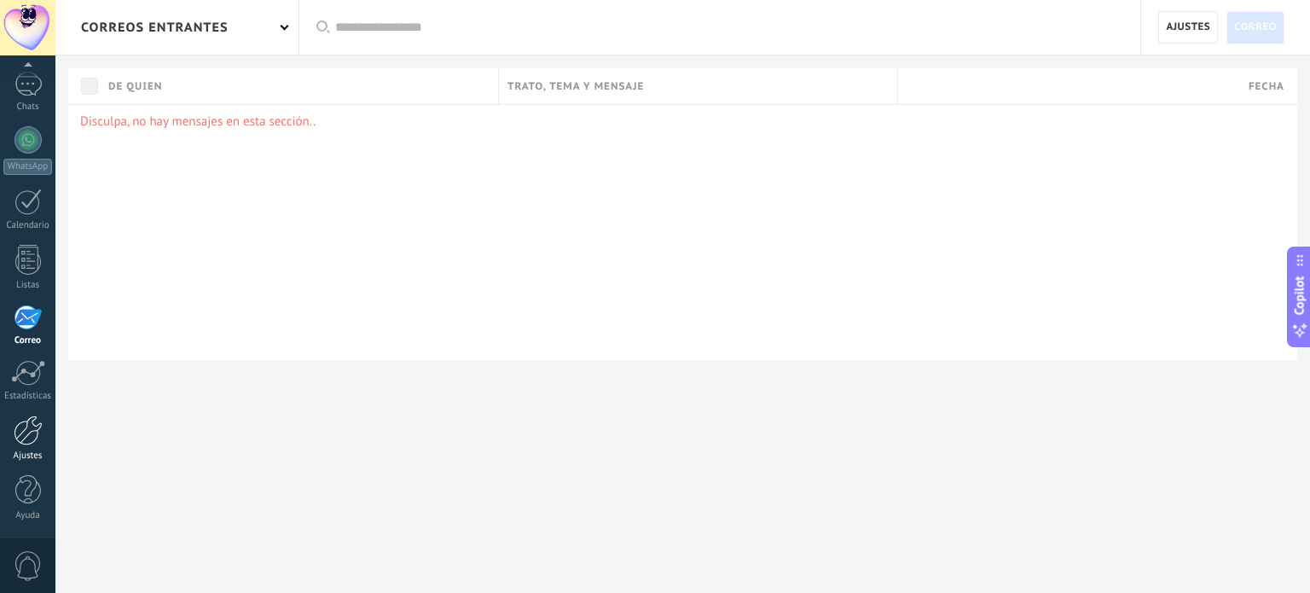
click at [27, 438] on div at bounding box center [28, 430] width 29 height 30
